Goal: Task Accomplishment & Management: Complete application form

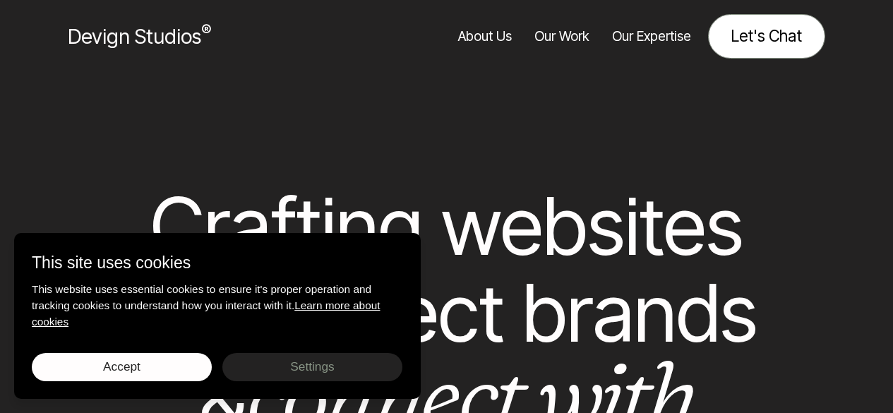
click at [752, 35] on link "Let's Chat" at bounding box center [766, 36] width 117 height 44
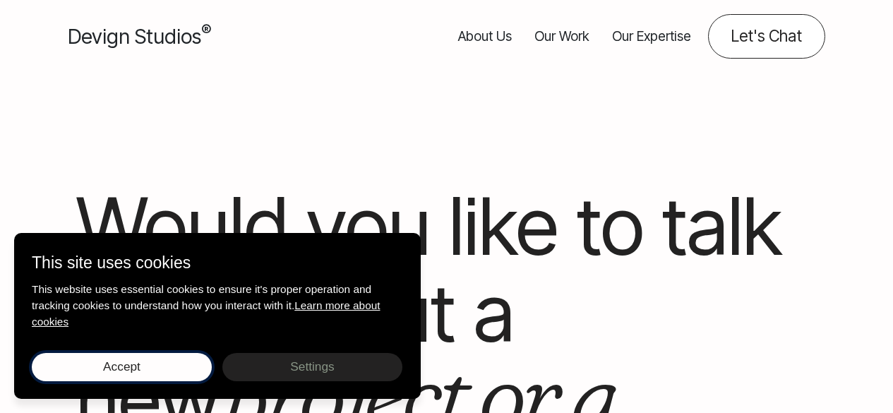
click at [129, 361] on span "Accept" at bounding box center [121, 366] width 37 height 14
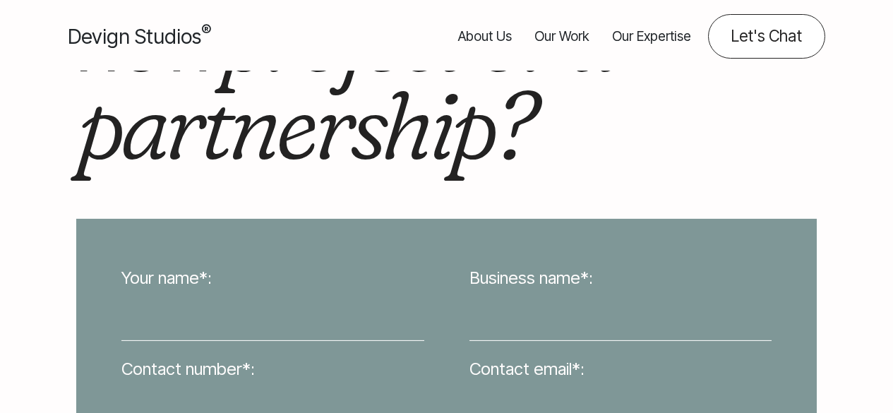
scroll to position [595, 0]
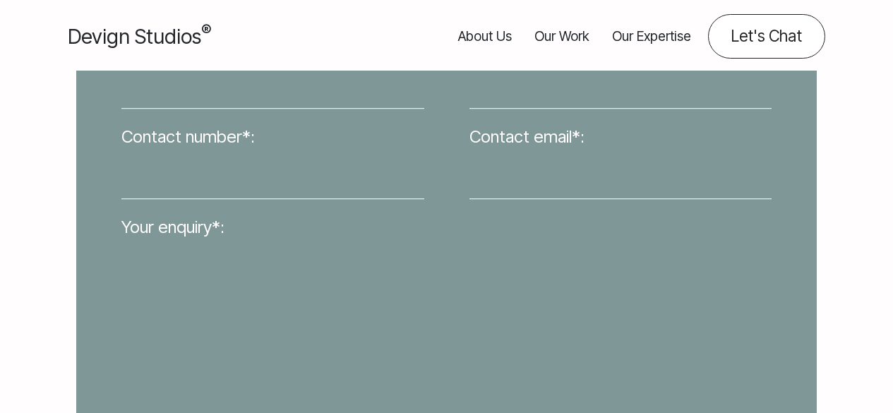
click at [232, 100] on input "Your name*:" at bounding box center [272, 83] width 303 height 49
type input "Jason Hirst"
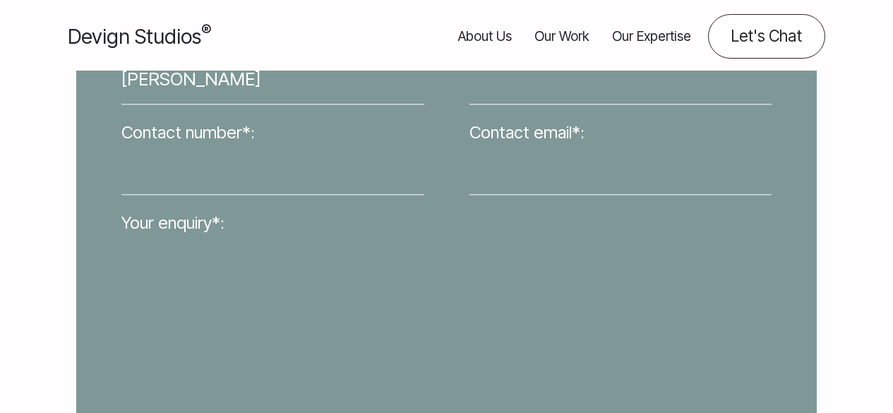
type input "EcommerceAlly"
type input "3473056161"
type input "partners@ecommerceally.com"
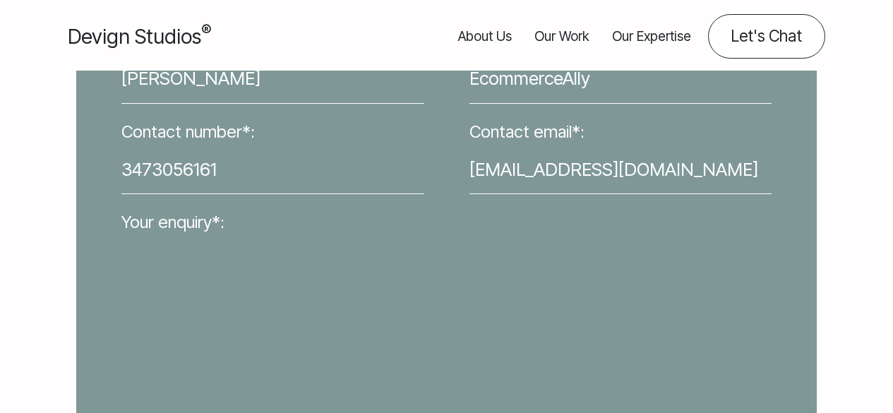
click at [198, 225] on label "Your enquiry*:" at bounding box center [172, 222] width 103 height 25
click at [198, 236] on textarea "Your enquiry*:" at bounding box center [446, 354] width 650 height 237
paste textarea "Hello, I landed on your website and wanted to reach out to you for registering …"
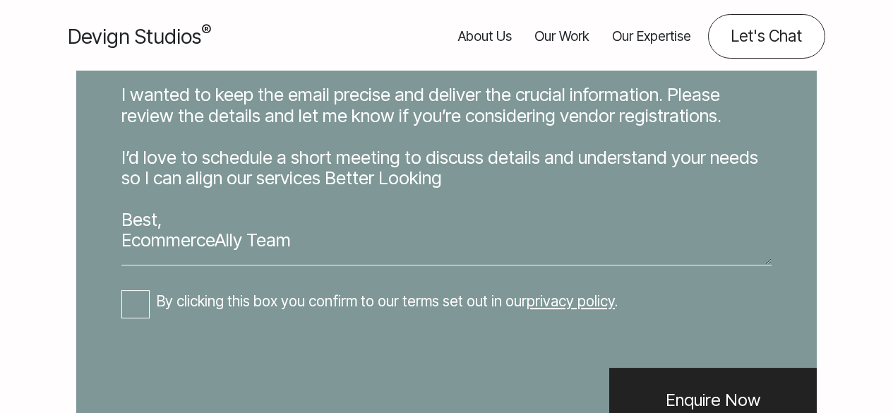
scroll to position [852, 0]
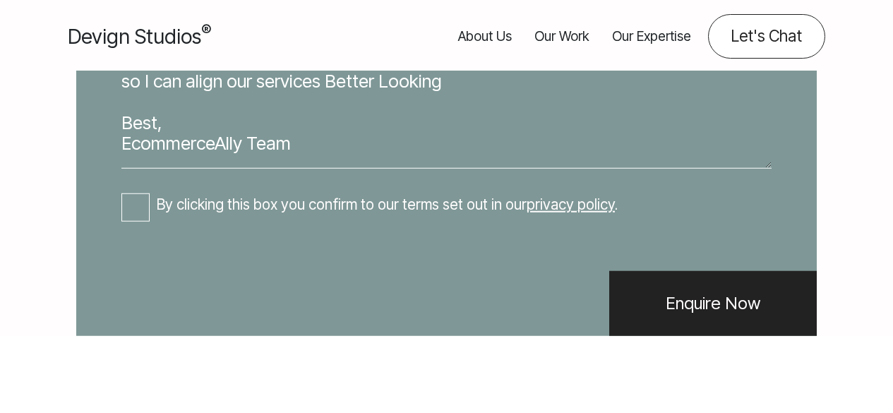
type textarea "Hello, I landed on your website and wanted to reach out to you for registering …"
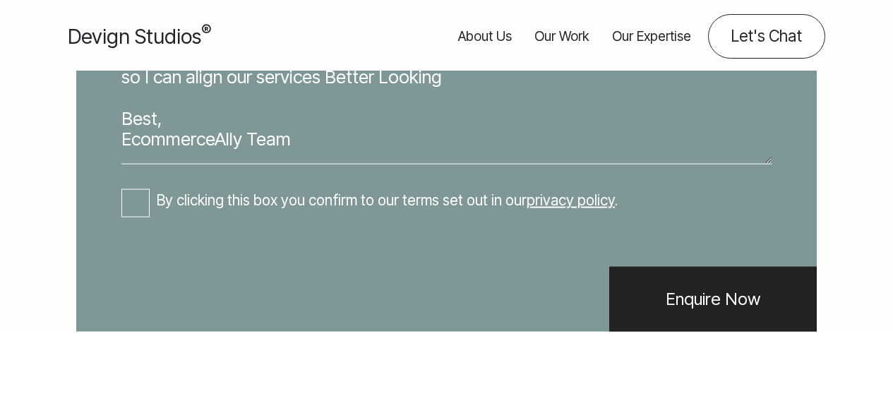
click at [138, 224] on div "Your name*: Jason Hirst Business name*: EcommerceAlly Contact number*: 34730561…" at bounding box center [447, 2] width 696 height 568
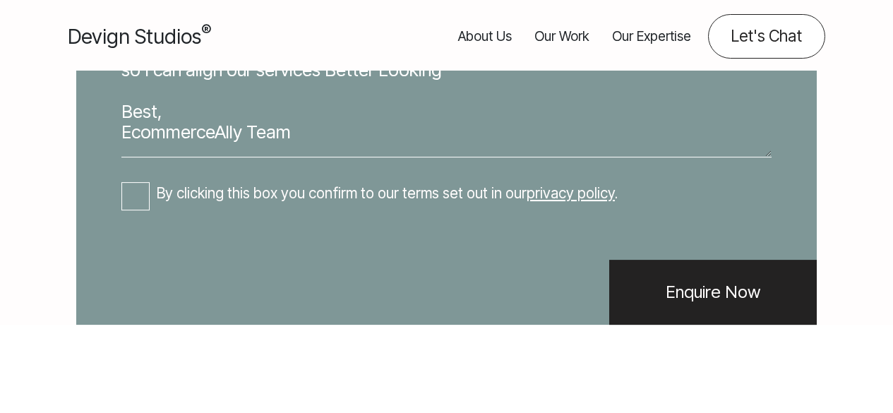
scroll to position [0, 0]
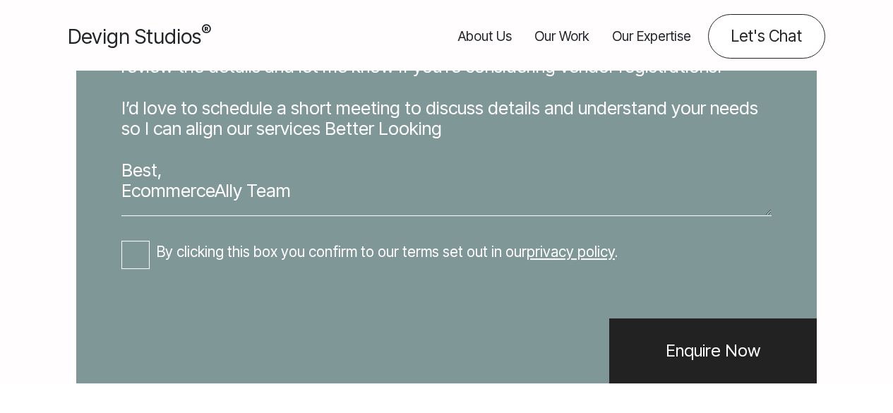
click at [139, 199] on div "Your name*: Jason Hirst Business name*: EcommerceAlly Contact number*: 34730561…" at bounding box center [447, 54] width 696 height 568
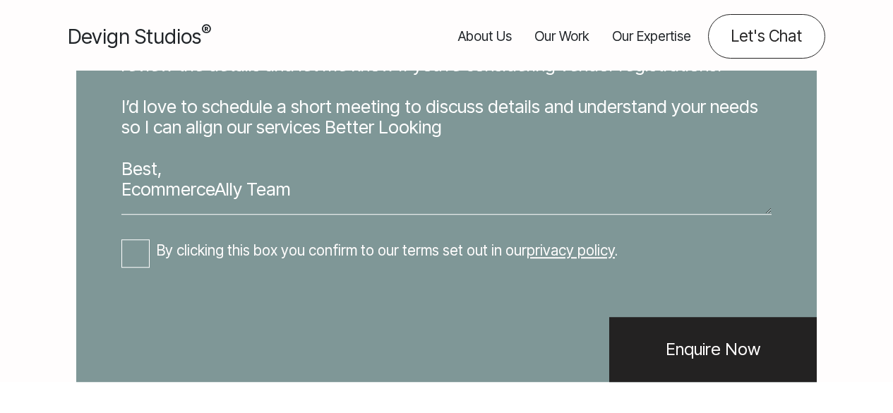
click at [136, 266] on input "By clicking this box you confirm to our terms set out in our privacy policy ." at bounding box center [135, 254] width 28 height 28
checkbox input "true"
click at [657, 382] on input "Enquire Now" at bounding box center [713, 349] width 208 height 65
